Goal: Answer question/provide support: Answer question/provide support

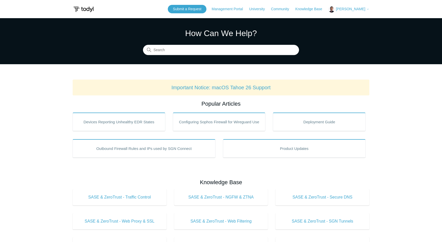
click at [357, 8] on span "[PERSON_NAME]" at bounding box center [350, 9] width 29 height 4
drag, startPoint x: 363, startPoint y: 20, endPoint x: 278, endPoint y: 54, distance: 91.5
click at [362, 20] on link "My Support Requests" at bounding box center [354, 20] width 50 height 9
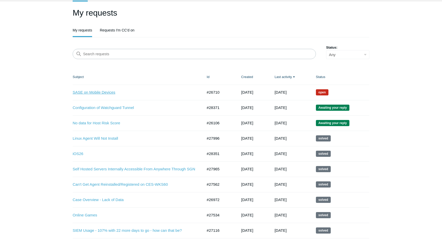
scroll to position [30, 0]
click at [110, 107] on link "Configuration of Watchguard Tunnel" at bounding box center [134, 108] width 122 height 6
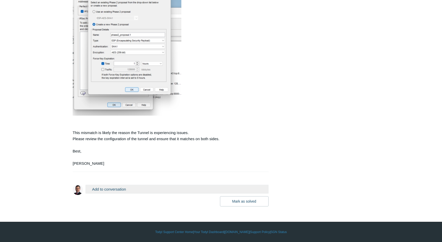
scroll to position [1476, 0]
click at [113, 188] on button "Add to conversation" at bounding box center [176, 189] width 183 height 9
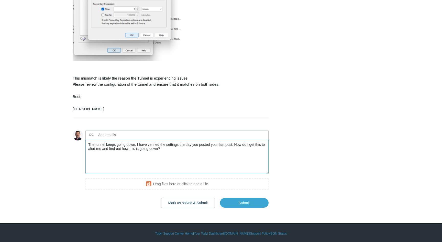
scroll to position [1532, 0]
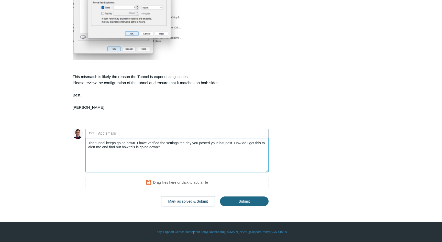
type textarea "The tunnel keeps going down. I have verified the settings the day you posted yo…"
drag, startPoint x: 248, startPoint y: 202, endPoint x: 238, endPoint y: 201, distance: 10.5
click at [248, 202] on input "Submit" at bounding box center [244, 201] width 49 height 10
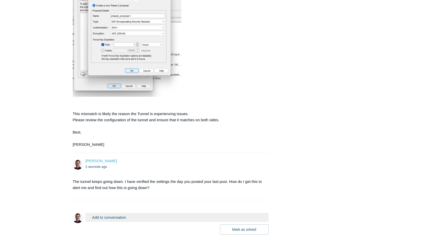
scroll to position [1523, 0]
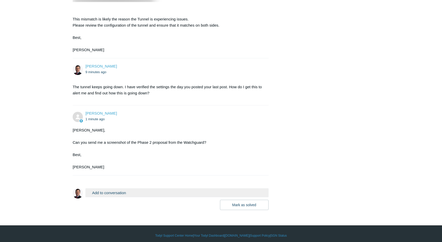
scroll to position [1593, 0]
